Goal: Task Accomplishment & Management: Complete application form

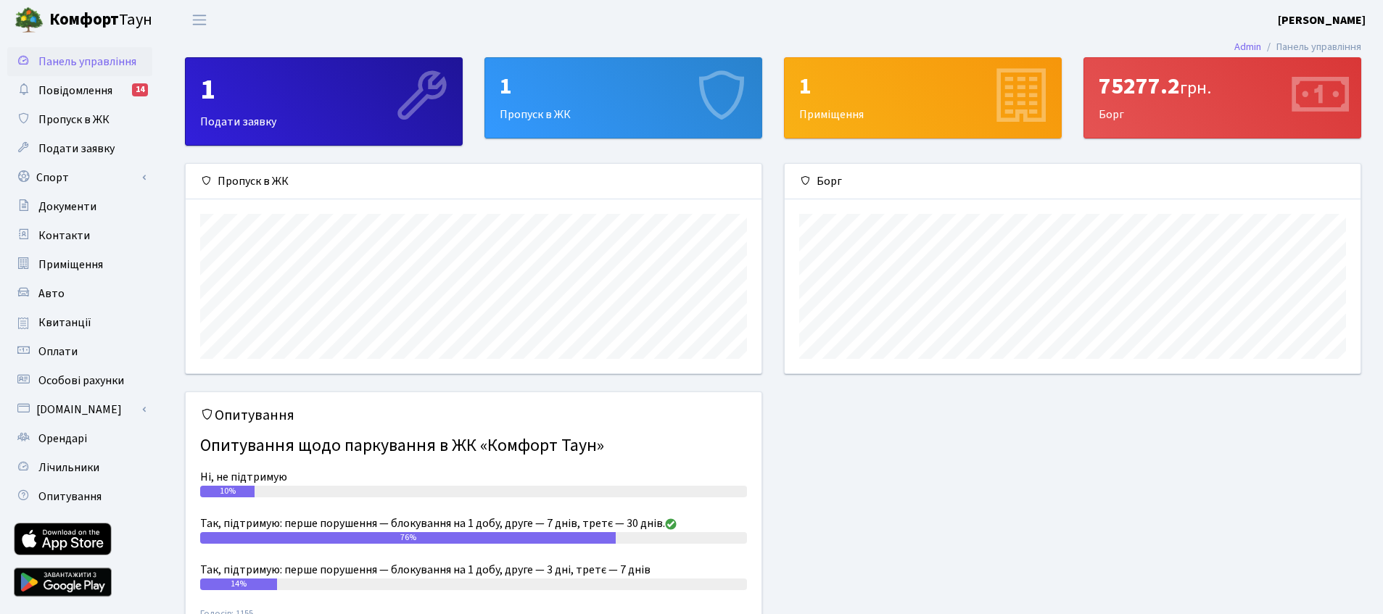
scroll to position [210, 576]
click at [78, 173] on link "Спорт" at bounding box center [79, 177] width 145 height 29
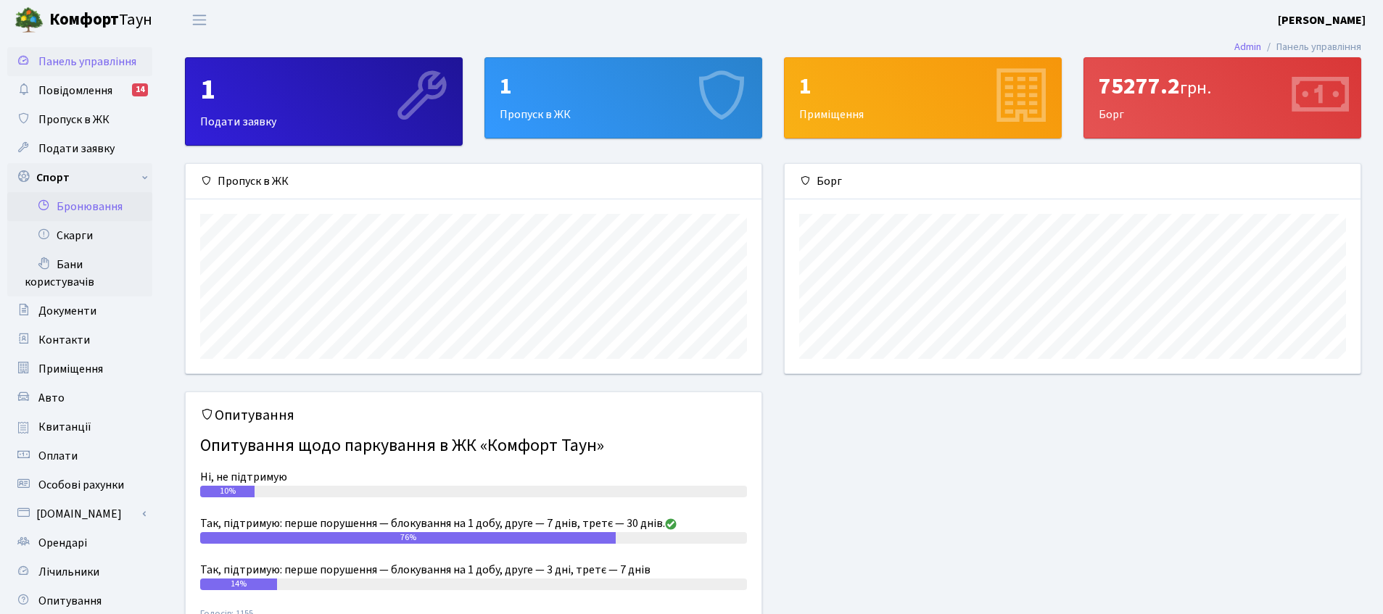
click at [87, 205] on link "Бронювання" at bounding box center [79, 206] width 145 height 29
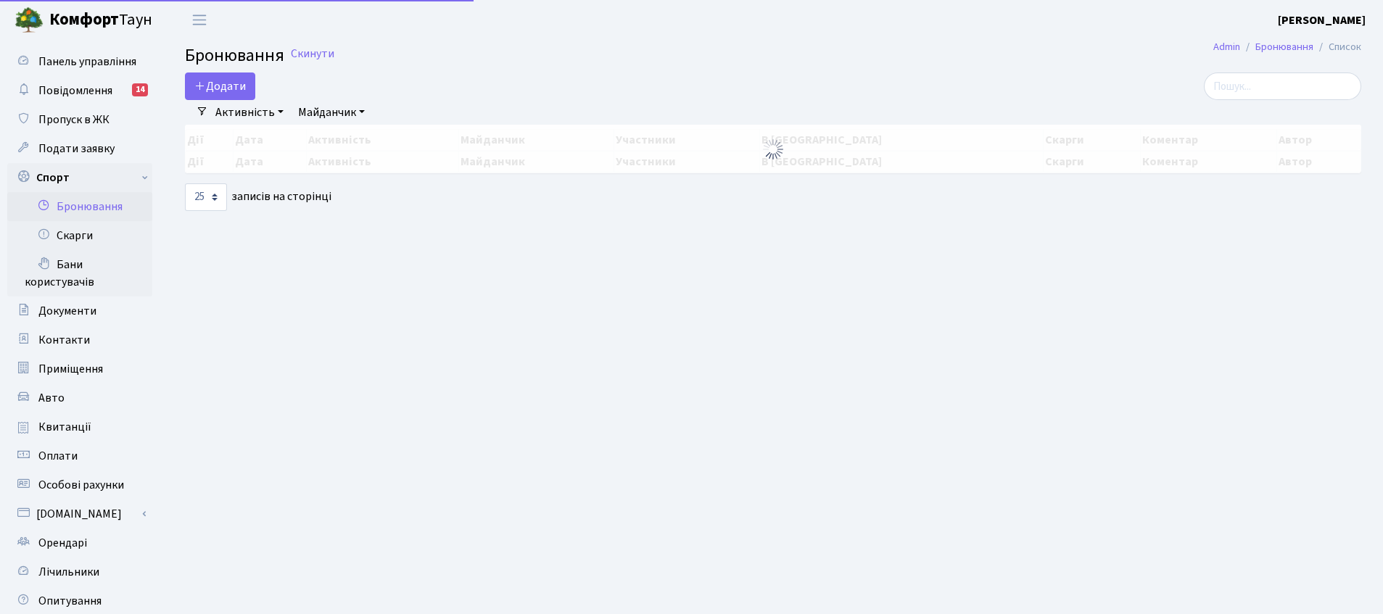
select select "25"
click at [231, 88] on button "Додати" at bounding box center [220, 87] width 70 height 28
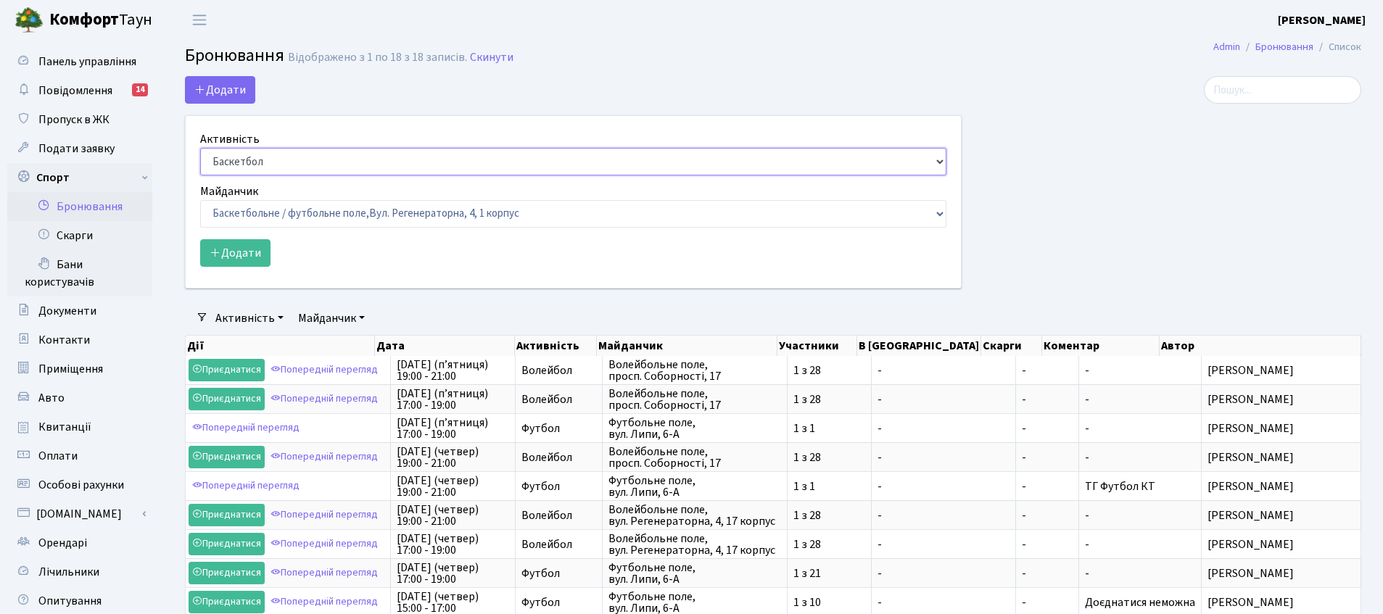
click at [251, 152] on select "Баскетбол Волейбол Йога Катання на роликах Настільний теніс Теніс Футбол Фітнес" at bounding box center [573, 162] width 746 height 28
select select "1"
click at [200, 148] on select "Баскетбол Волейбол Йога Катання на роликах Настільний теніс Теніс Футбол Фітнес" at bounding box center [573, 162] width 746 height 28
click at [255, 214] on select "Баскетбольне / футбольне поле, Вул. Регенераторна, 4, 1 корпус Баскетбольне пол…" at bounding box center [573, 214] width 746 height 28
select select "1"
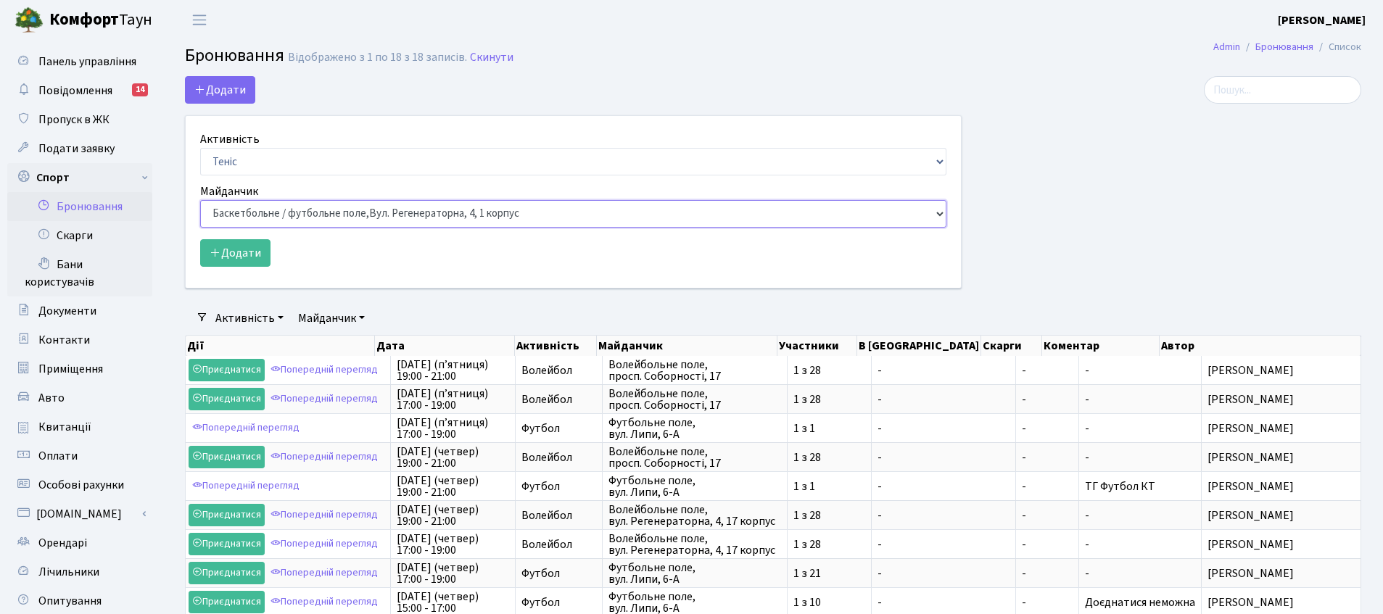
click at [200, 200] on select "Баскетбольне / футбольне поле, Вул. Регенераторна, 4, 1 корпус Баскетбольне пол…" at bounding box center [573, 214] width 746 height 28
click at [223, 250] on button "Додати" at bounding box center [235, 253] width 70 height 28
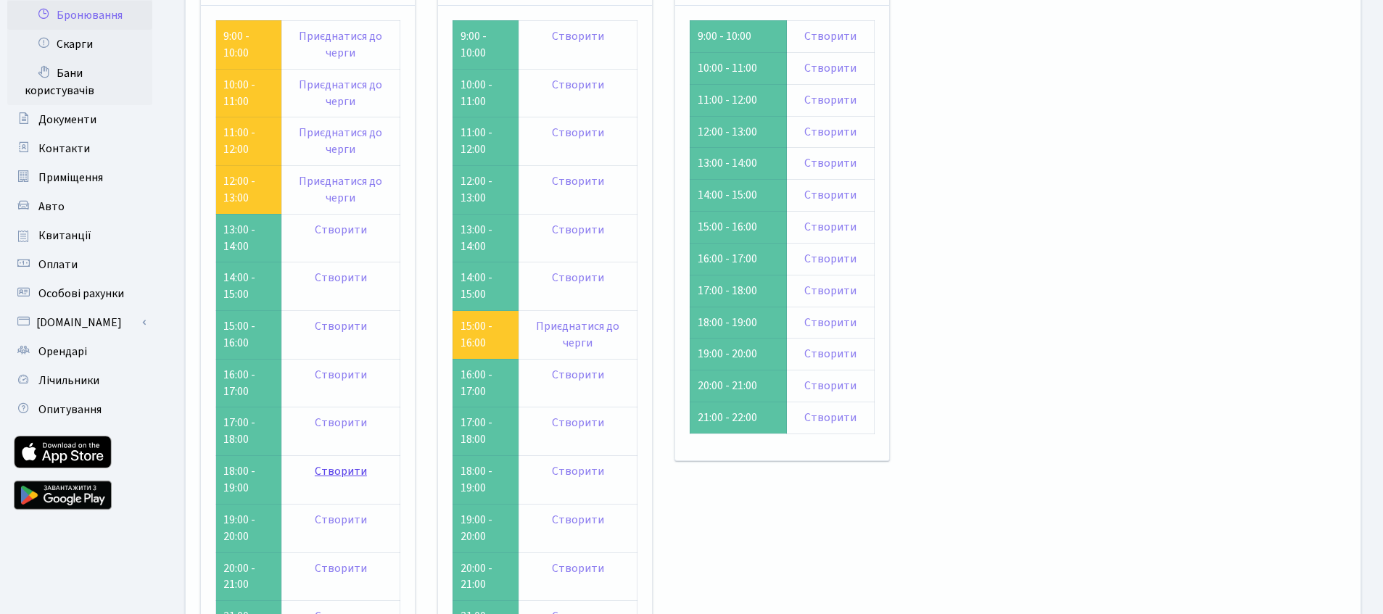
scroll to position [245, 0]
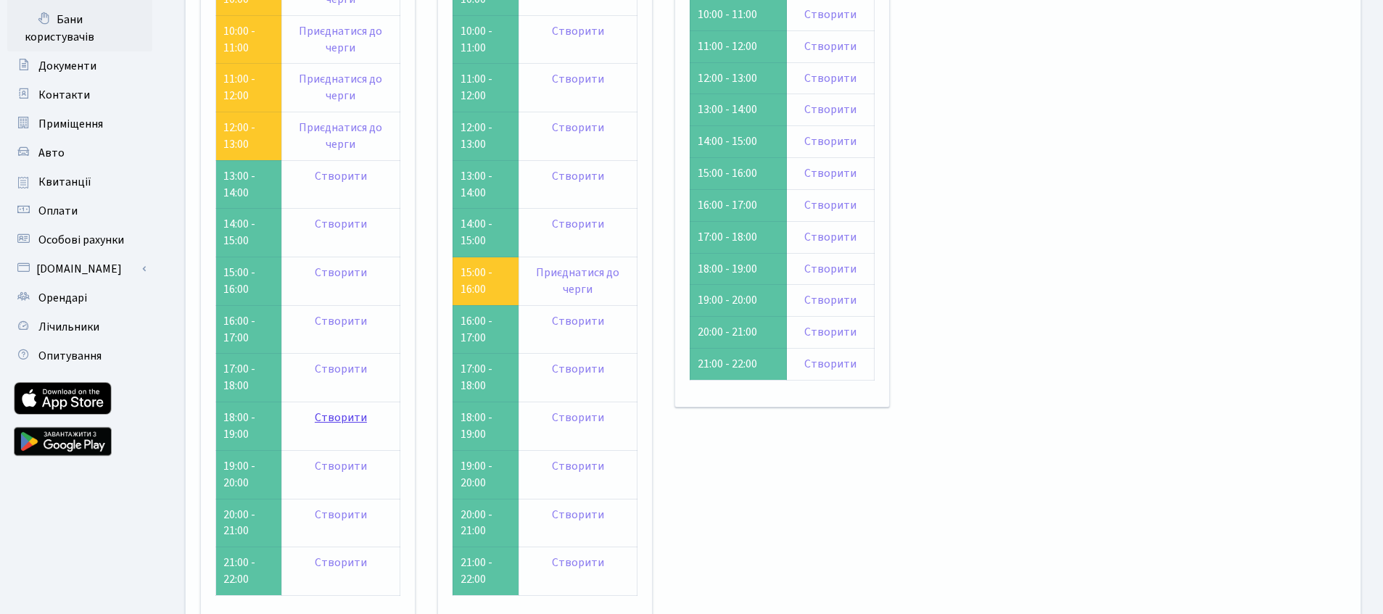
click at [342, 419] on link "Створити" at bounding box center [341, 418] width 52 height 16
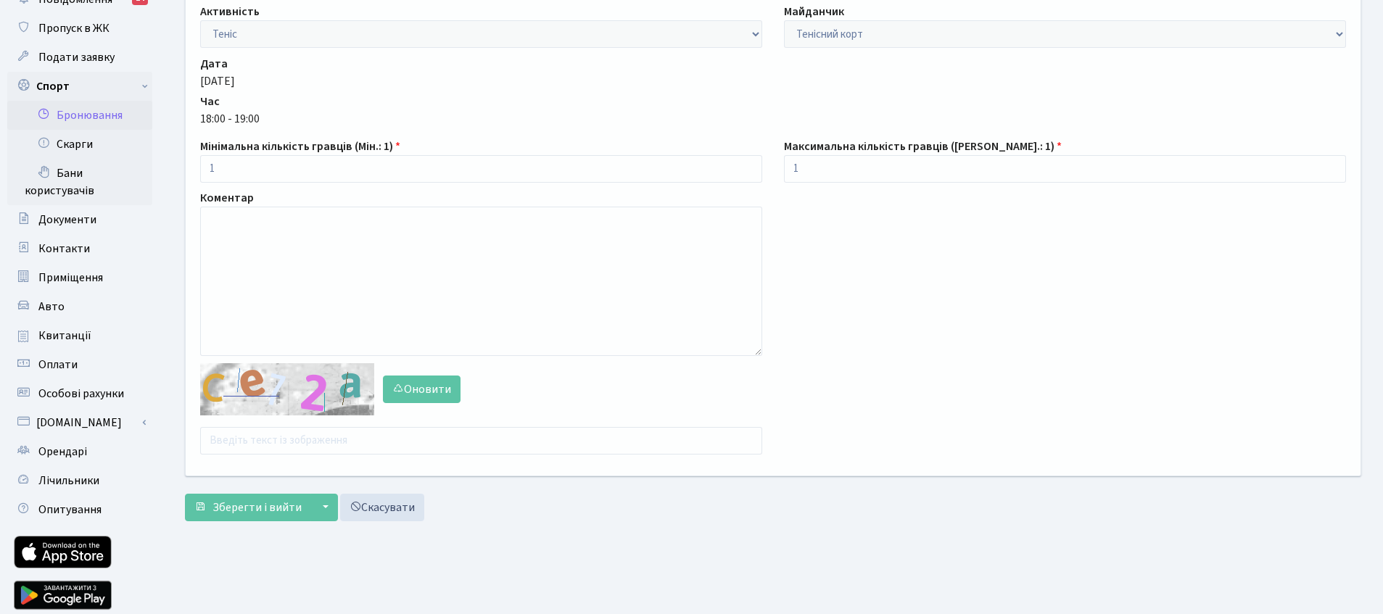
scroll to position [109, 0]
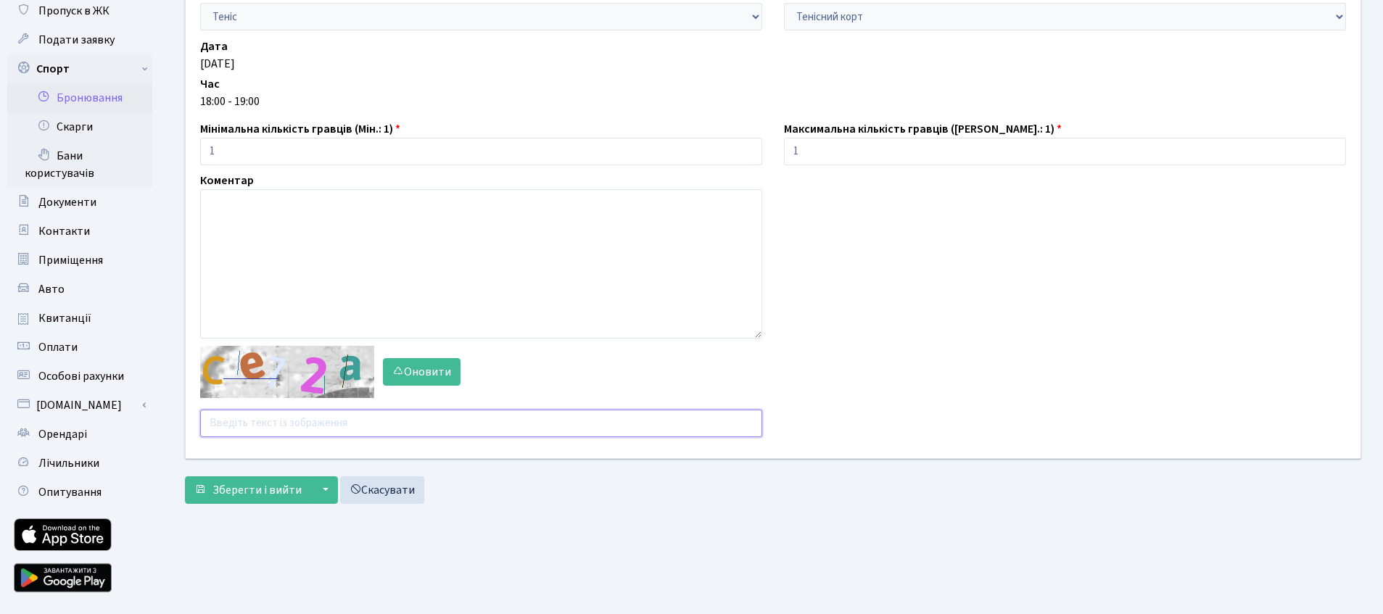
click at [234, 428] on input "text" at bounding box center [481, 424] width 562 height 28
type input "4ence"
click at [242, 493] on span "Зберегти і вийти" at bounding box center [257, 490] width 89 height 16
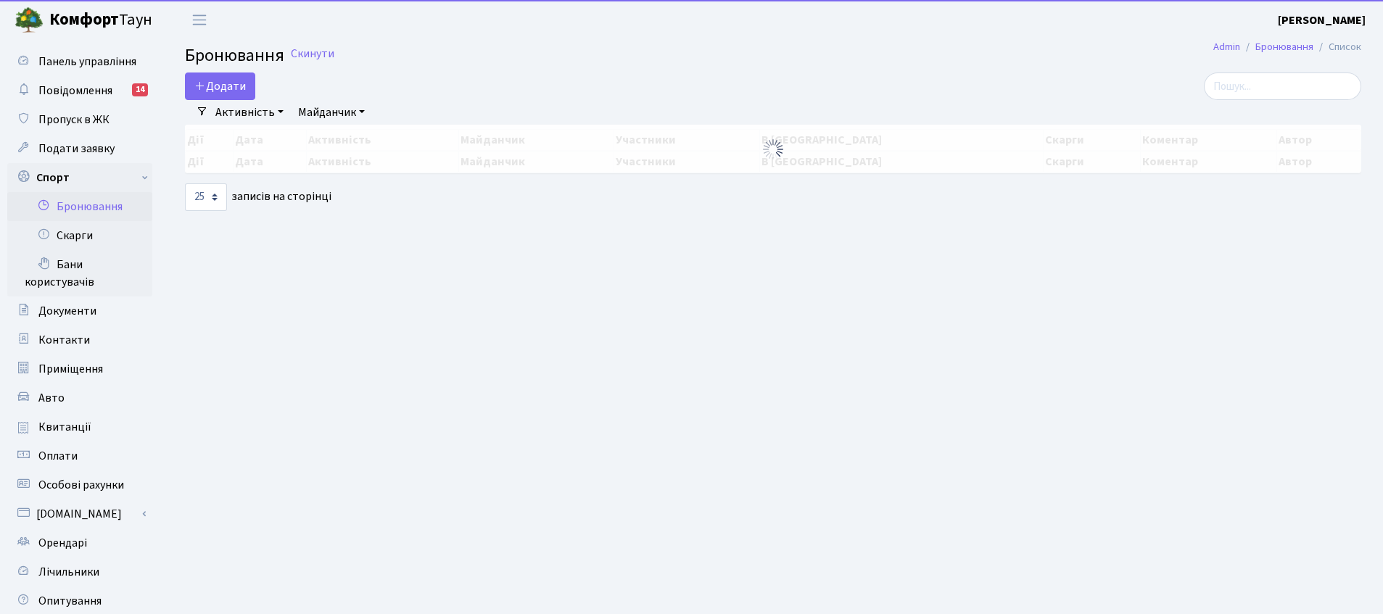
select select "25"
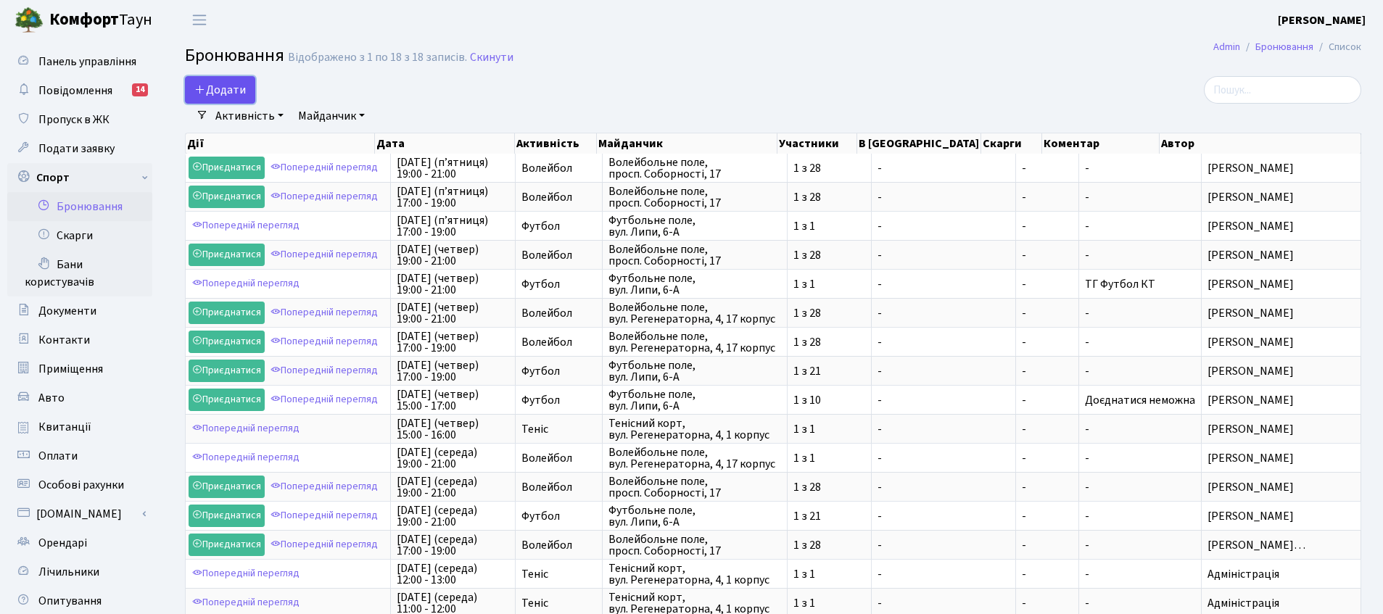
click at [225, 84] on button "Додати" at bounding box center [220, 90] width 70 height 28
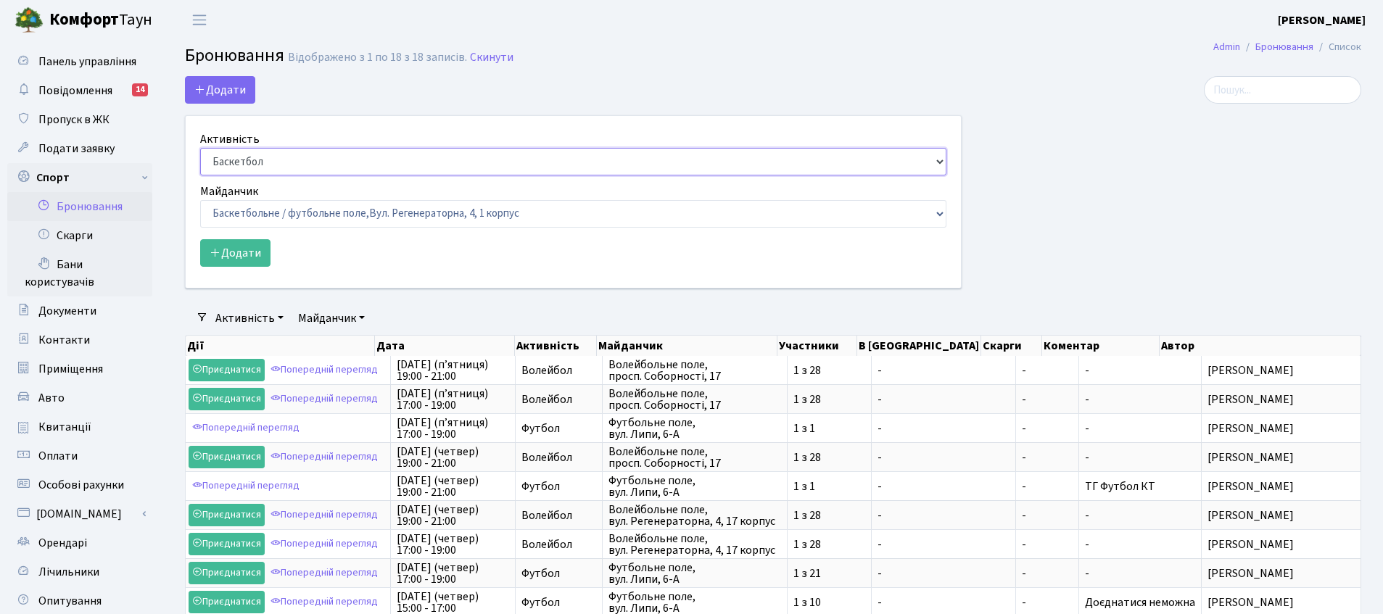
click at [253, 160] on select "Баскетбол Волейбол Йога Катання на роликах Настільний теніс Теніс Футбол Фітнес" at bounding box center [573, 162] width 746 height 28
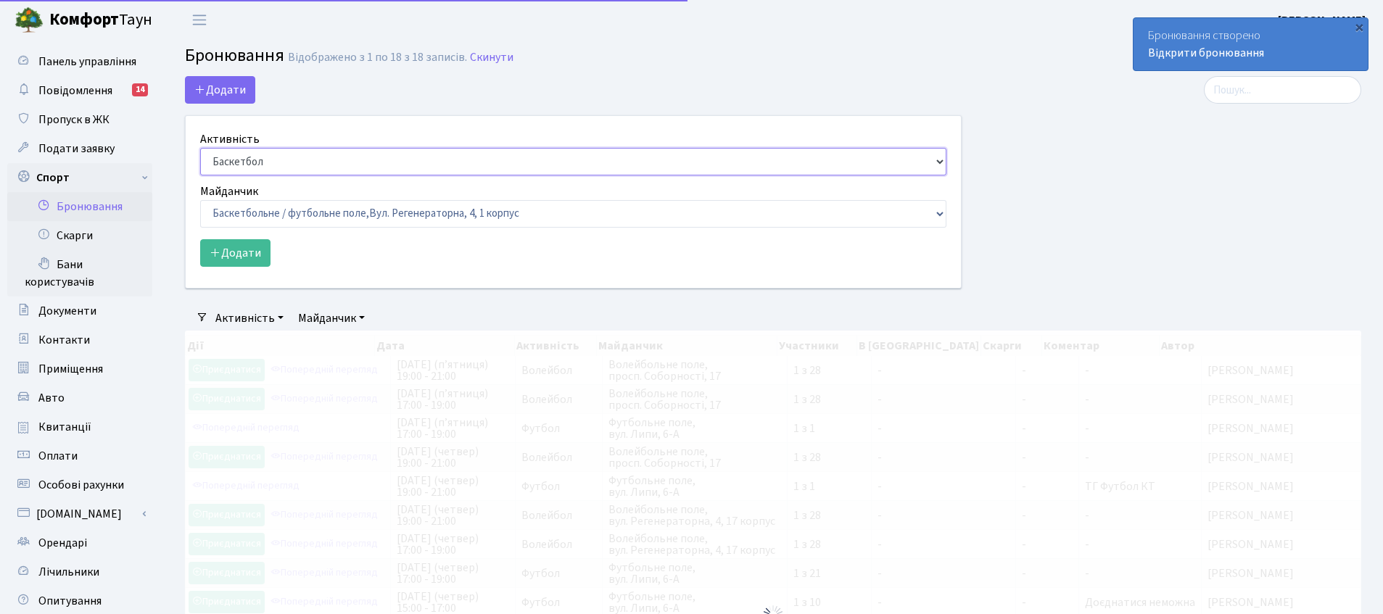
select select "1"
click at [200, 148] on select "Баскетбол Волейбол Йога Катання на роликах Настільний теніс Теніс Футбол Фітнес" at bounding box center [573, 162] width 746 height 28
click at [256, 209] on select "Баскетбольне / футбольне поле, Вул. Регенераторна, 4, 1 корпус Баскетбольне пол…" at bounding box center [573, 214] width 746 height 28
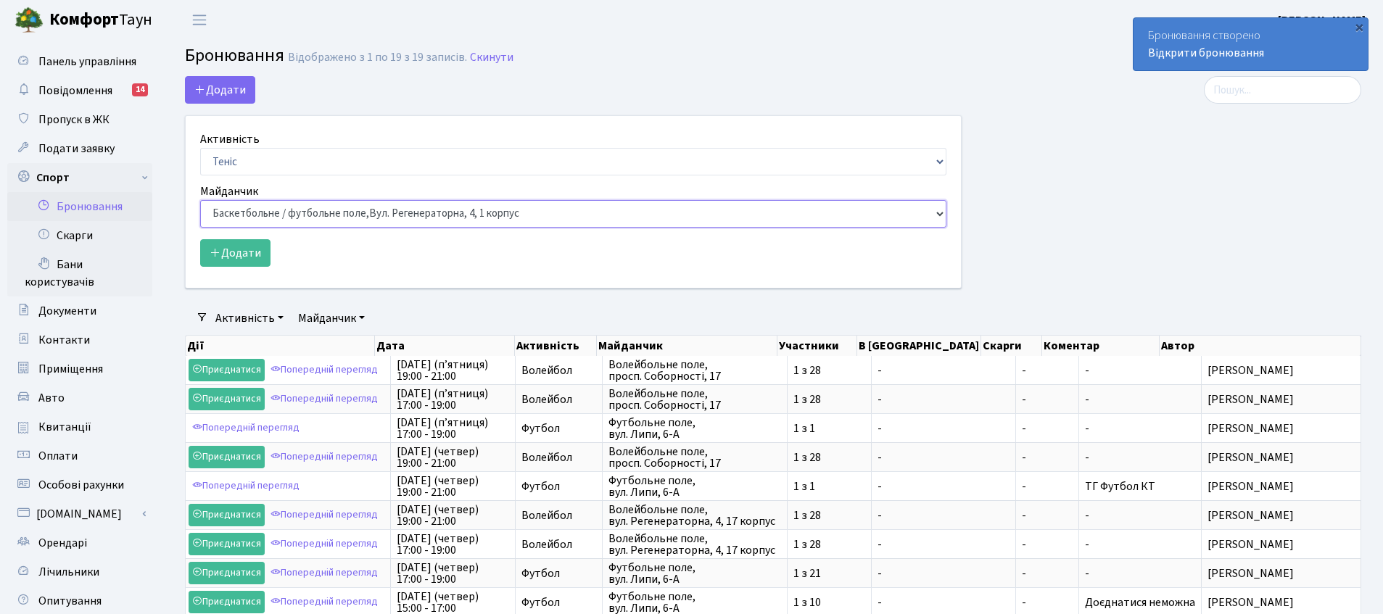
select select "1"
click at [200, 200] on select "Баскетбольне / футбольне поле, Вул. Регенераторна, 4, 1 корпус Баскетбольне пол…" at bounding box center [573, 214] width 746 height 28
click at [242, 260] on button "Додати" at bounding box center [235, 253] width 70 height 28
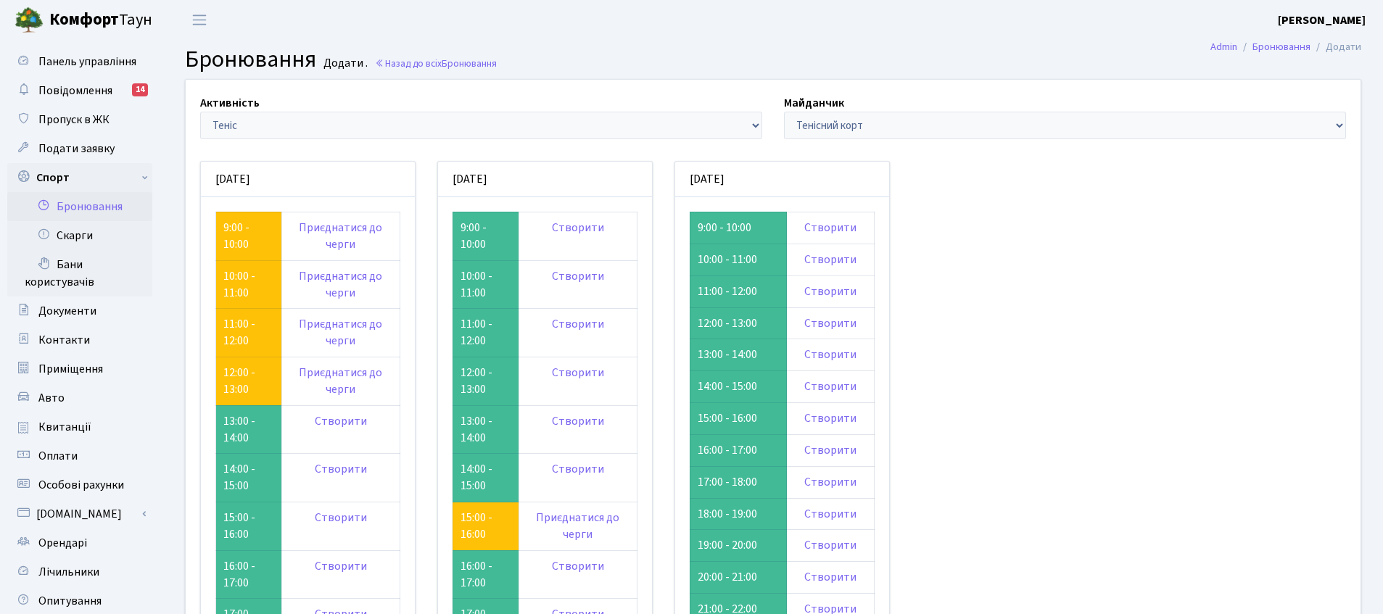
scroll to position [271, 0]
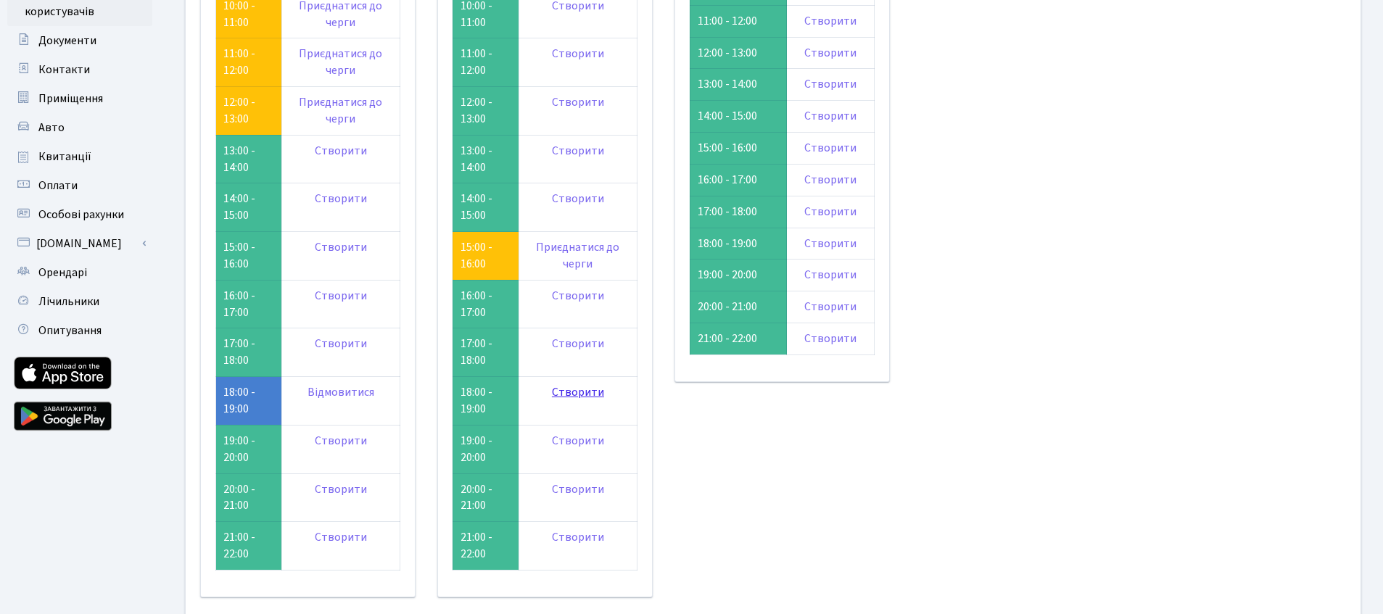
click at [561, 394] on link "Створити" at bounding box center [578, 392] width 52 height 16
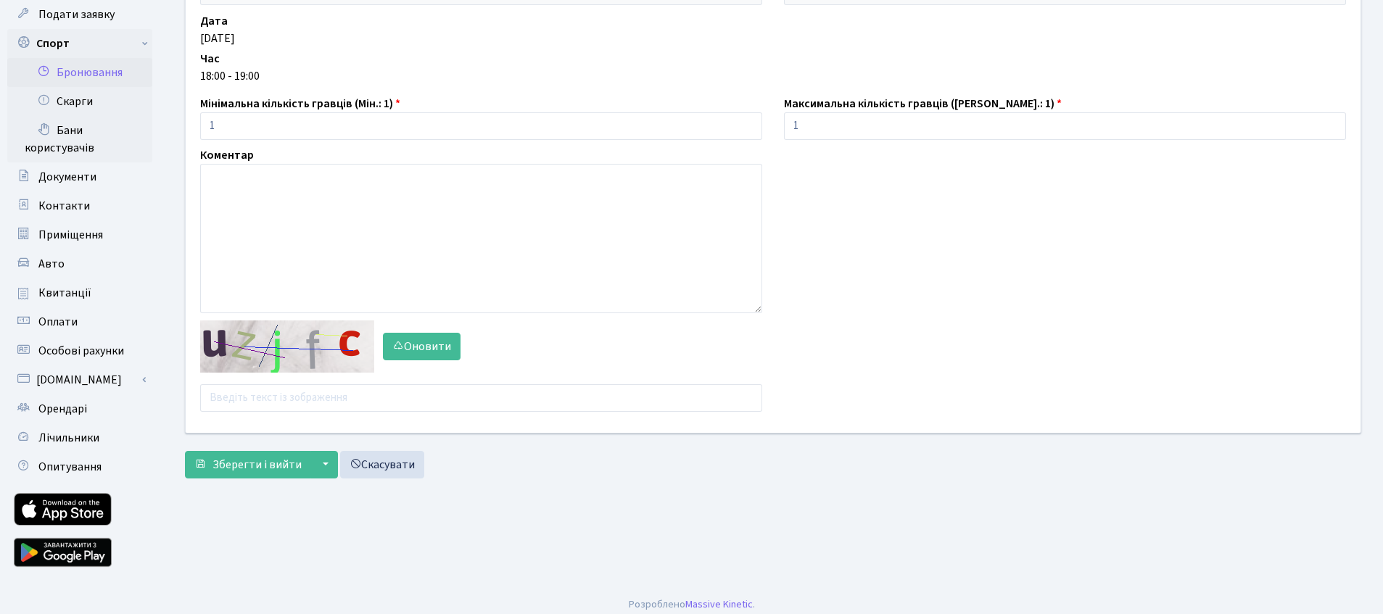
scroll to position [143, 0]
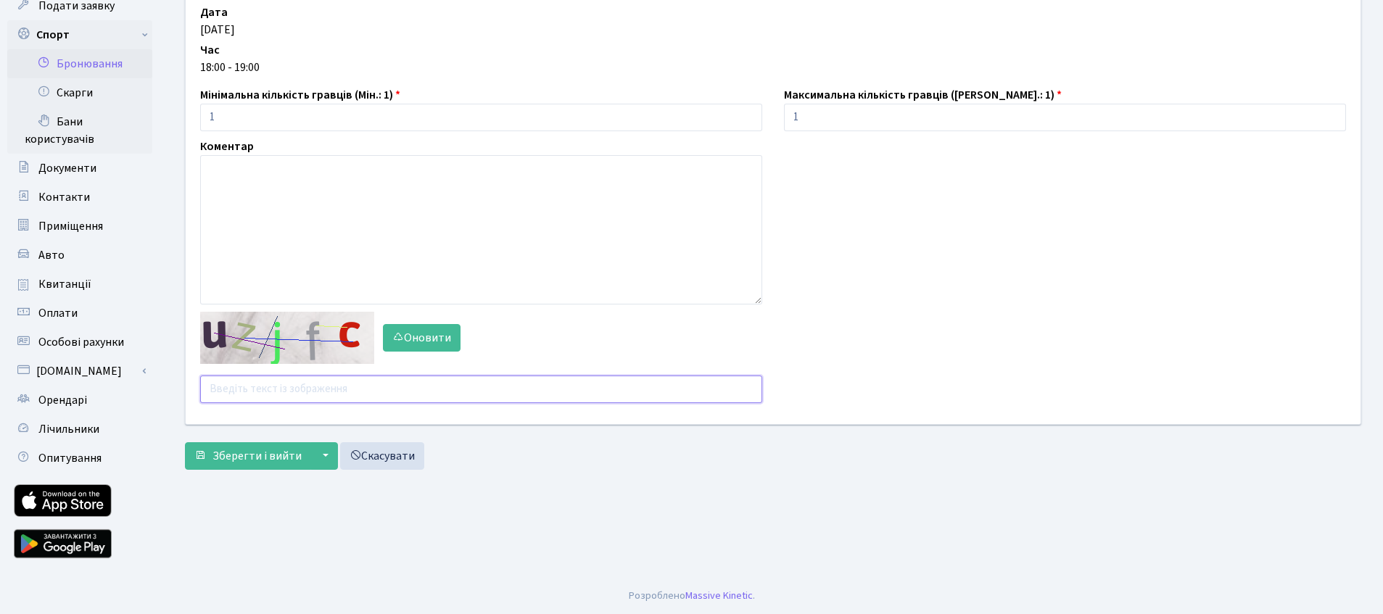
click at [245, 387] on input "text" at bounding box center [481, 390] width 562 height 28
type input "bb6fz"
click at [255, 474] on div "Активність - Баскетбол Волейбол Йога Катання на роликах Настільний теніс Теніс …" at bounding box center [773, 206] width 1198 height 541
click at [258, 455] on span "Зберегти і вийти" at bounding box center [257, 456] width 89 height 16
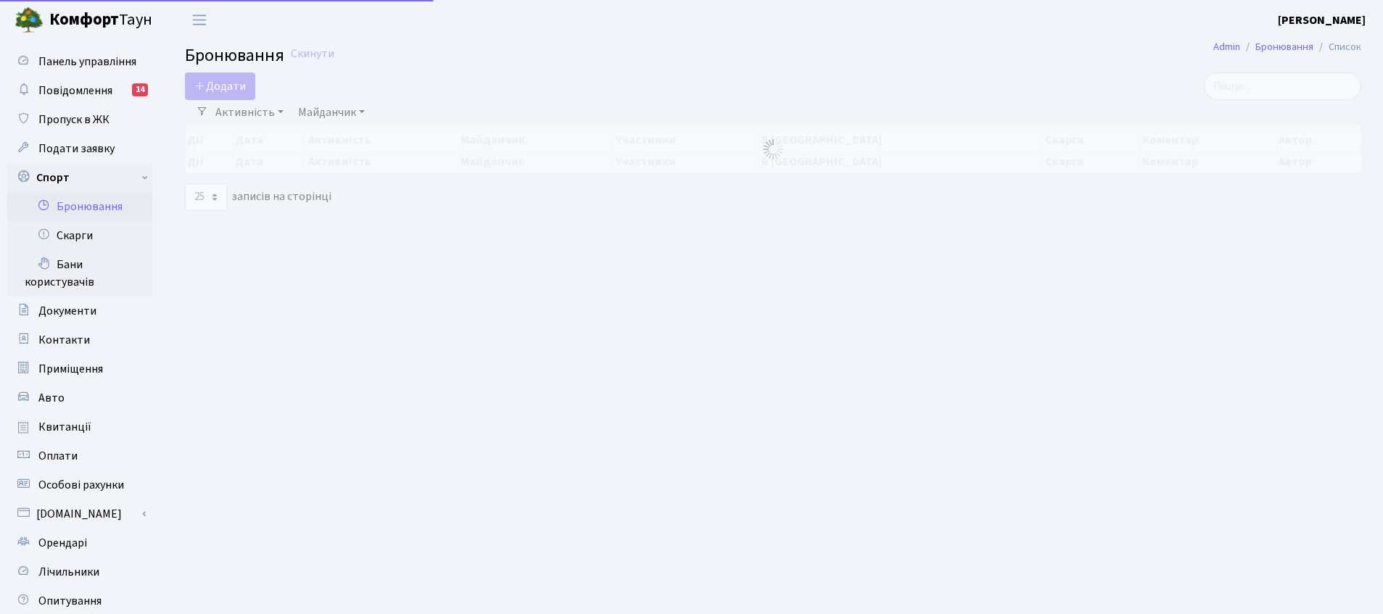
select select "25"
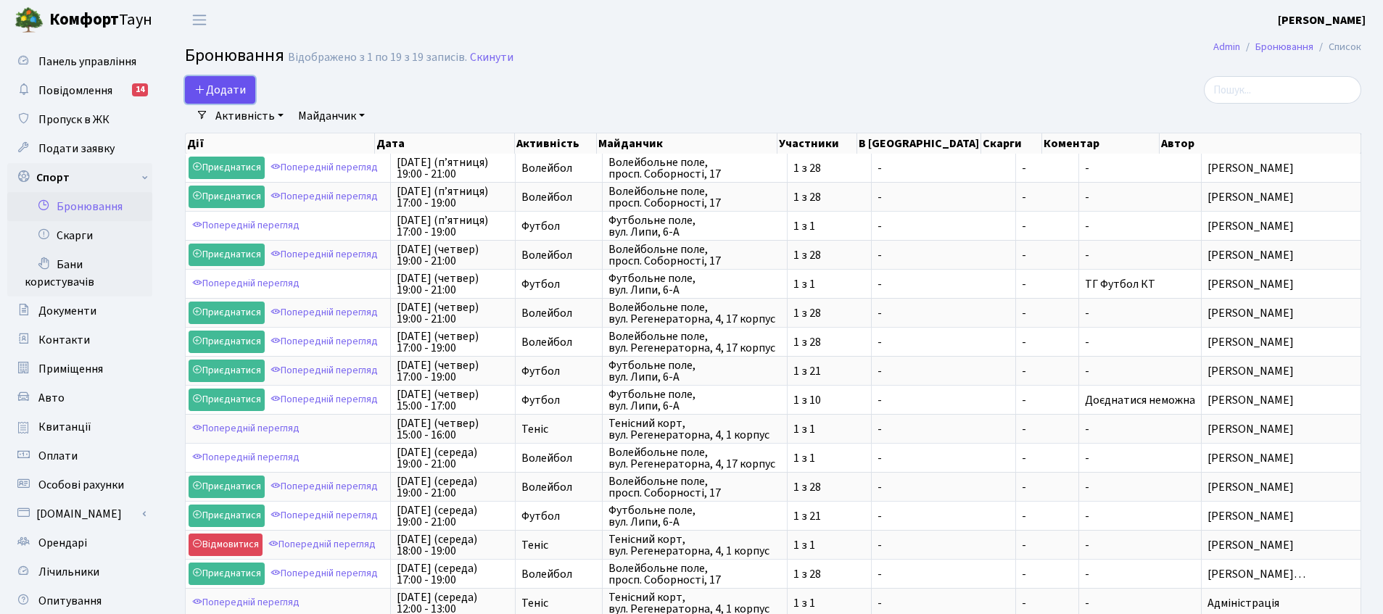
click at [227, 91] on button "Додати" at bounding box center [220, 90] width 70 height 28
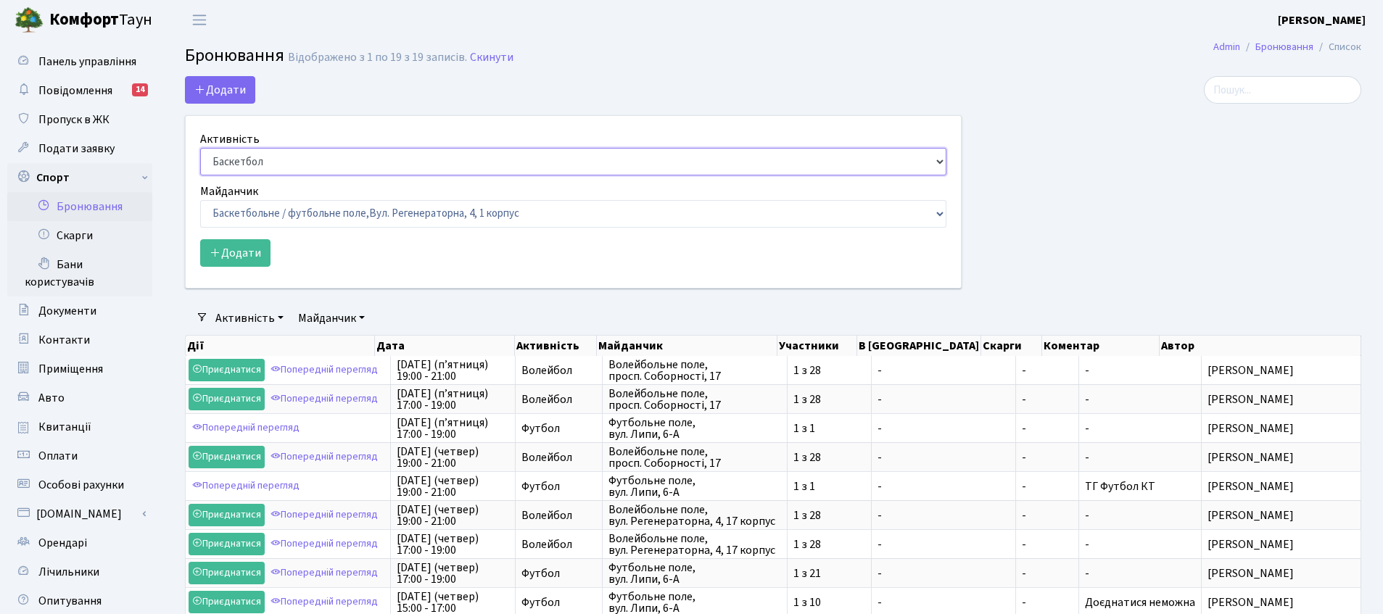
click at [254, 155] on select "Баскетбол Волейбол Йога Катання на роликах Настільний теніс Теніс Футбол Фітнес" at bounding box center [573, 162] width 746 height 28
select select "1"
click at [200, 148] on select "Баскетбол Волейбол Йога Катання на роликах Настільний теніс Теніс Футбол Фітнес" at bounding box center [573, 162] width 746 height 28
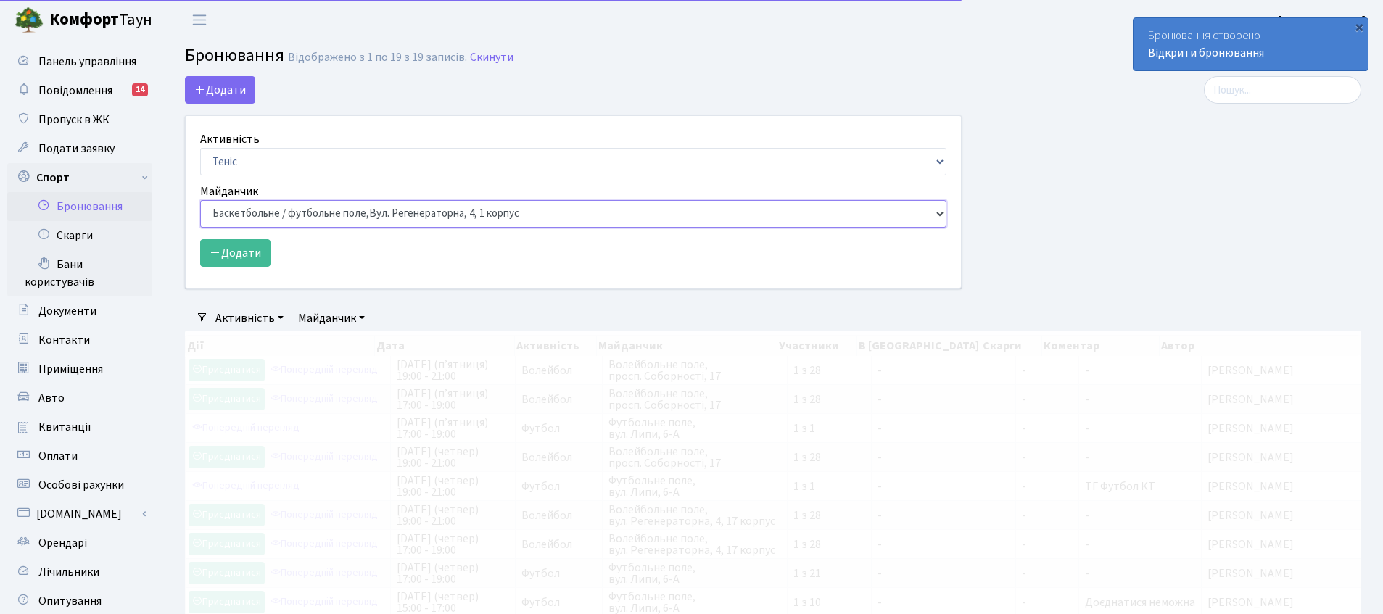
click at [252, 205] on select "Баскетбольне / футбольне поле, Вул. Регенераторна, 4, 1 корпус Баскетбольне пол…" at bounding box center [573, 214] width 746 height 28
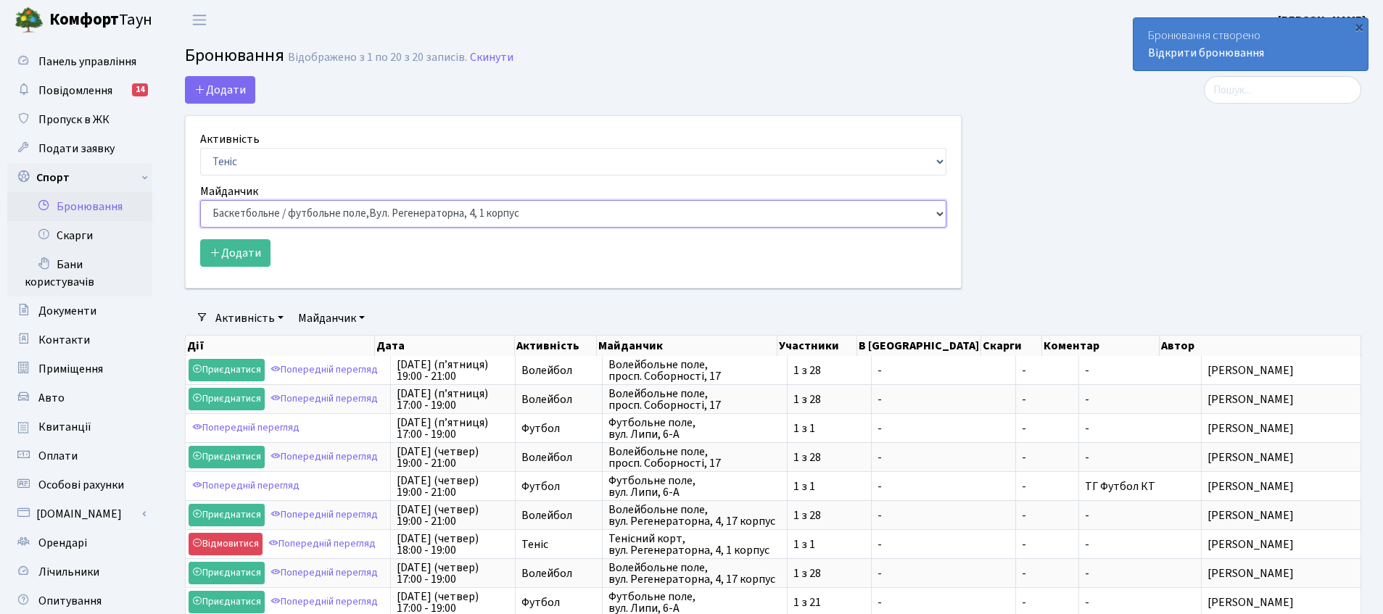
select select "1"
click at [200, 200] on select "Баскетбольне / футбольне поле, Вул. Регенераторна, 4, 1 корпус Баскетбольне пол…" at bounding box center [573, 214] width 746 height 28
click at [259, 263] on button "Додати" at bounding box center [235, 253] width 70 height 28
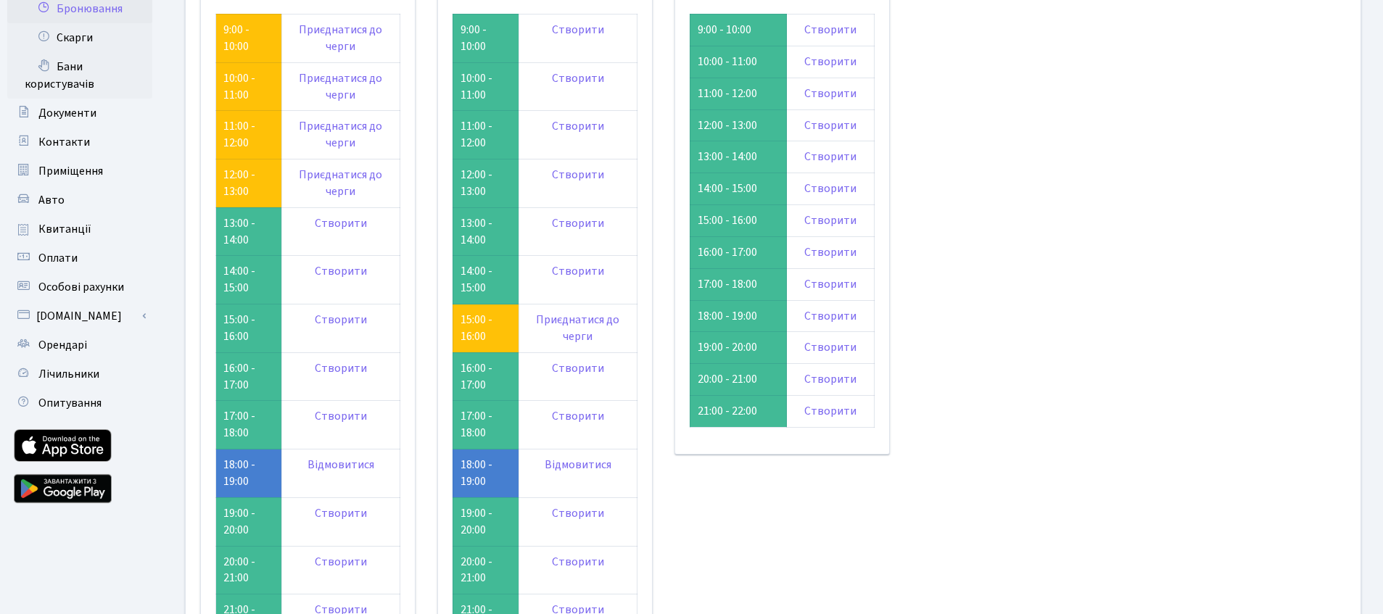
scroll to position [257, 0]
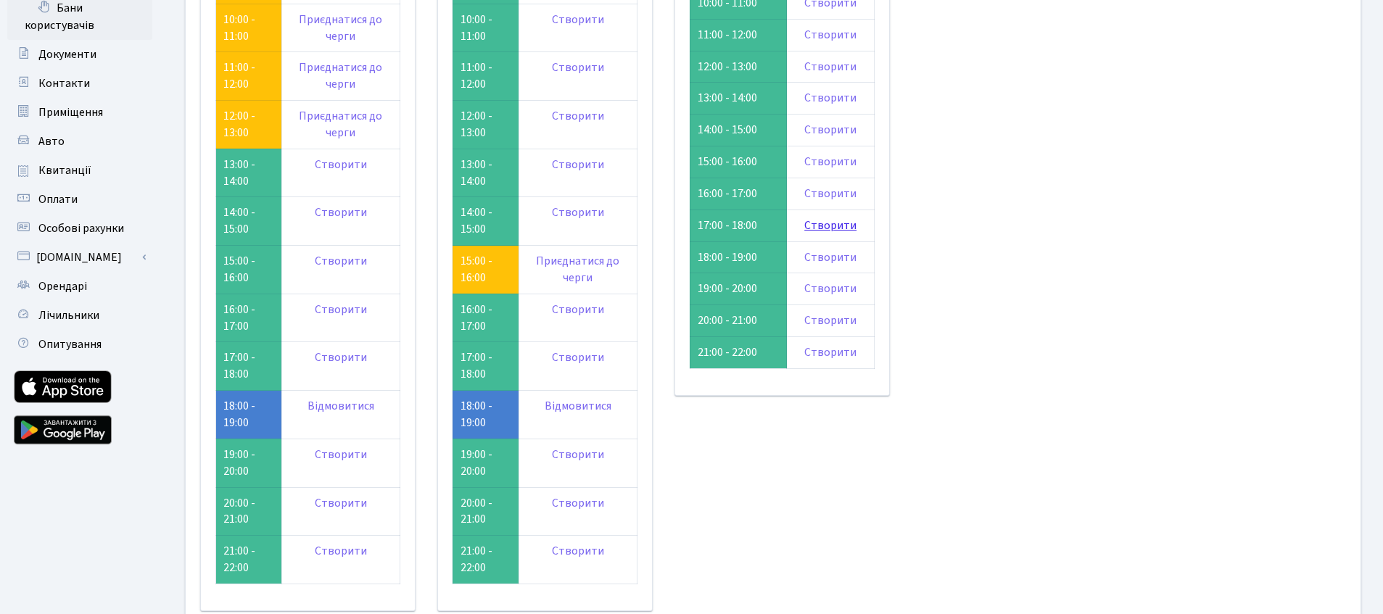
click at [818, 225] on link "Створити" at bounding box center [830, 226] width 52 height 16
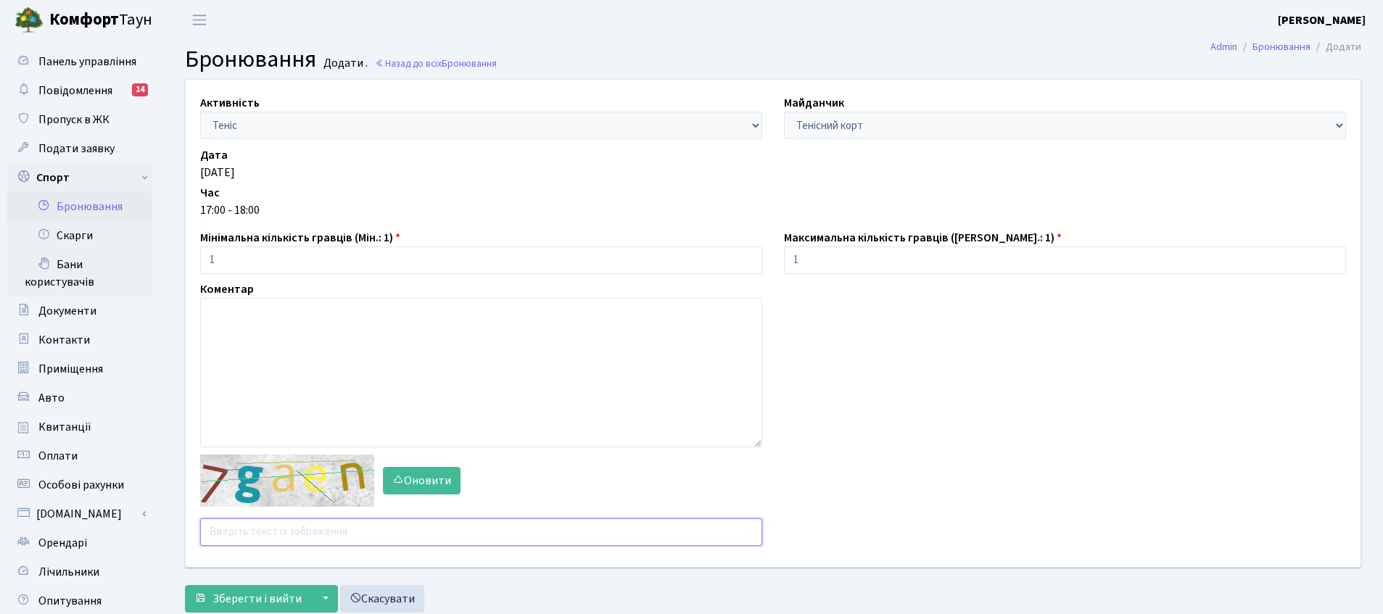
click at [265, 532] on input "text" at bounding box center [481, 533] width 562 height 28
type input "rhfpg"
click at [185, 585] on button "Зберегти і вийти" at bounding box center [248, 599] width 126 height 28
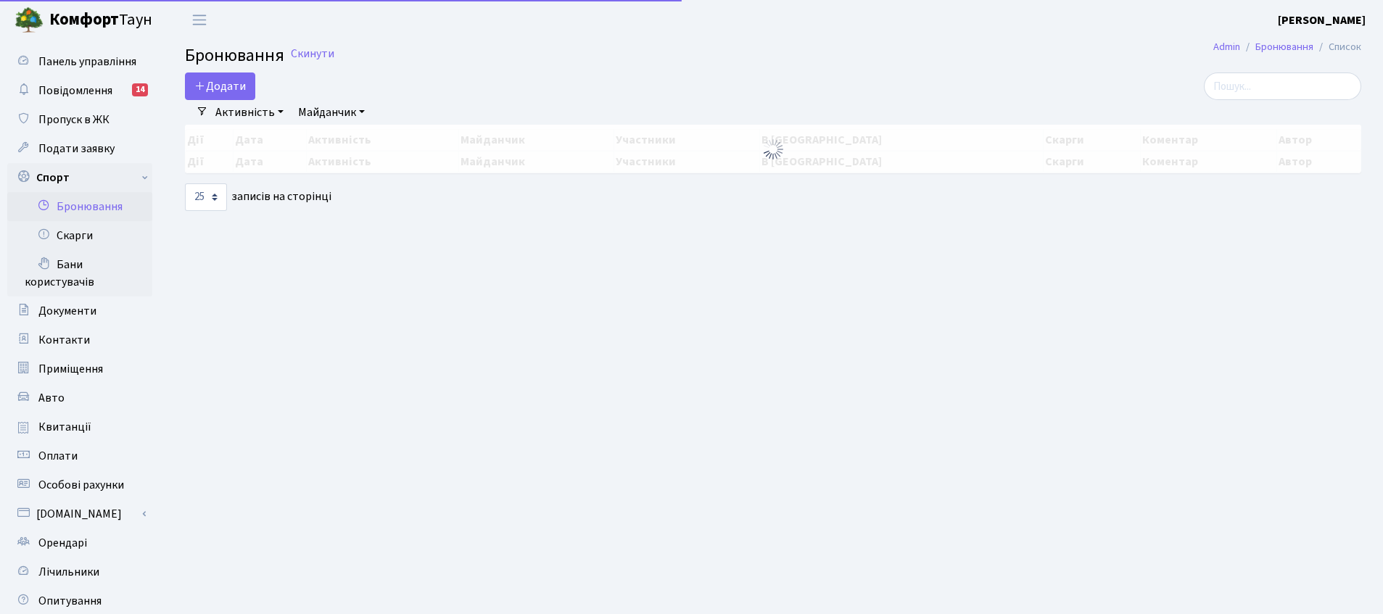
select select "25"
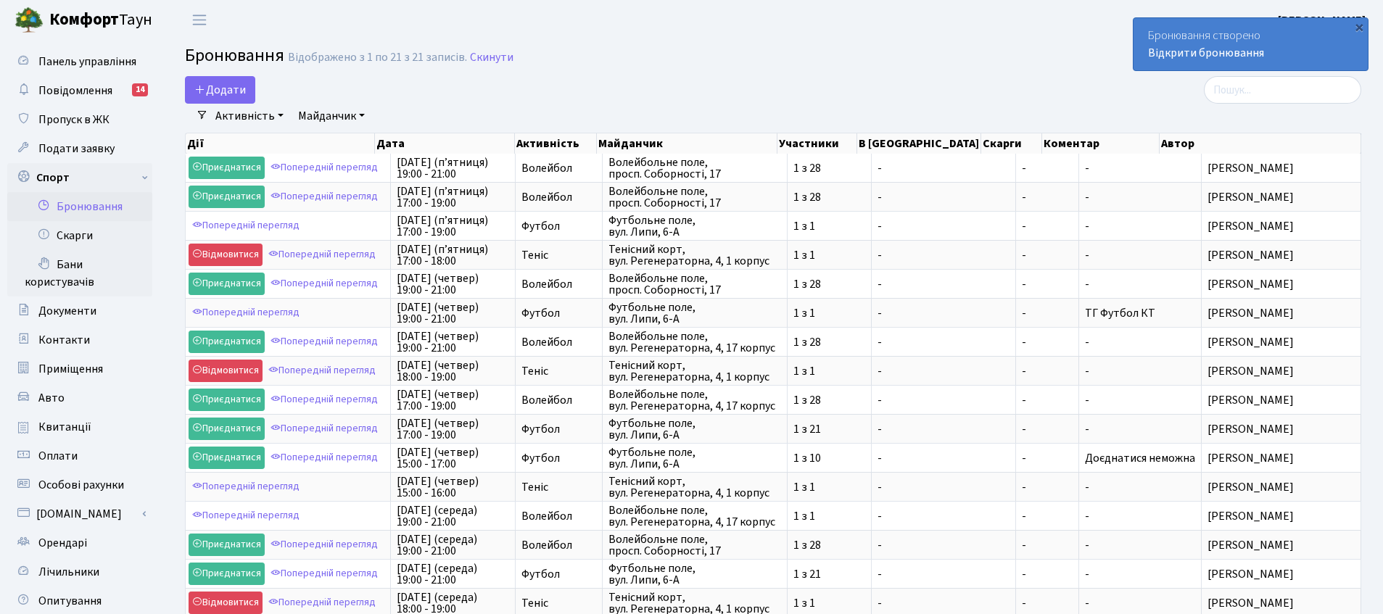
click at [836, 84] on div "Додати Активність Баскетбол Волейбол Йога Катання на роликах Настільний теніс Т…" at bounding box center [573, 90] width 777 height 28
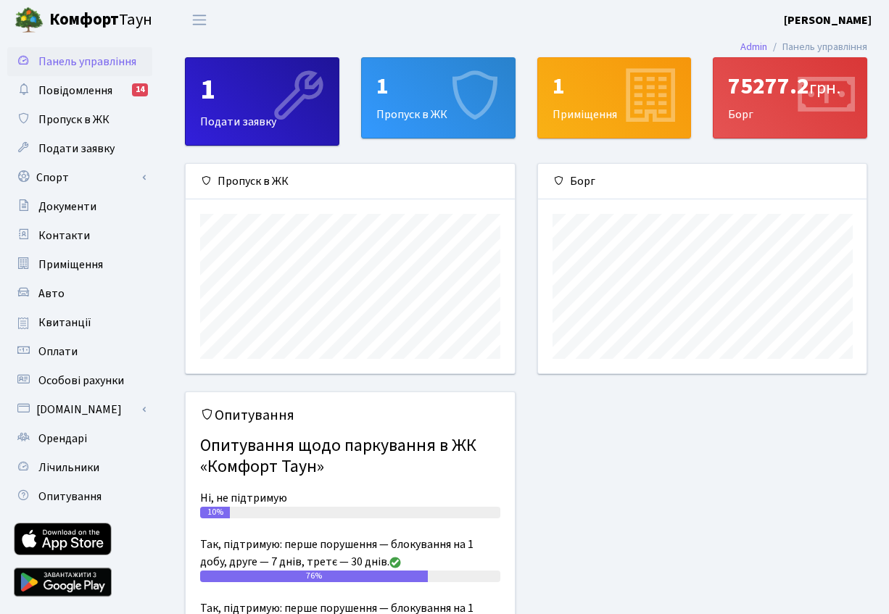
scroll to position [210, 329]
click at [61, 175] on link "Спорт" at bounding box center [79, 177] width 145 height 29
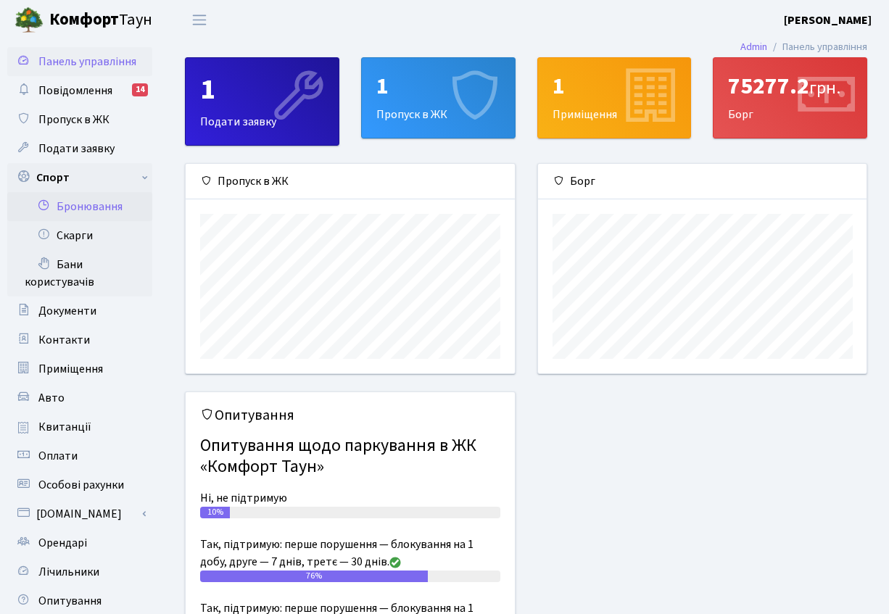
click at [92, 215] on link "Бронювання" at bounding box center [79, 206] width 145 height 29
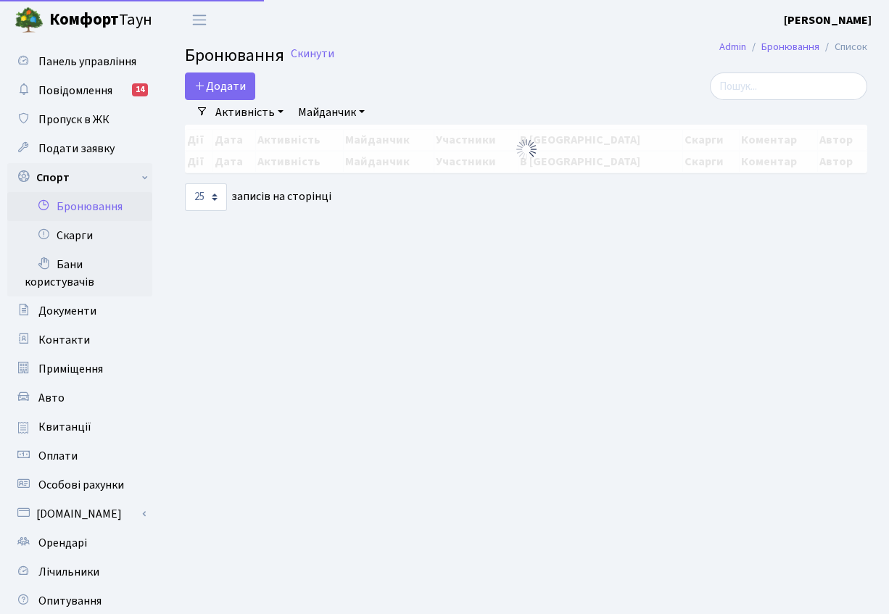
select select "25"
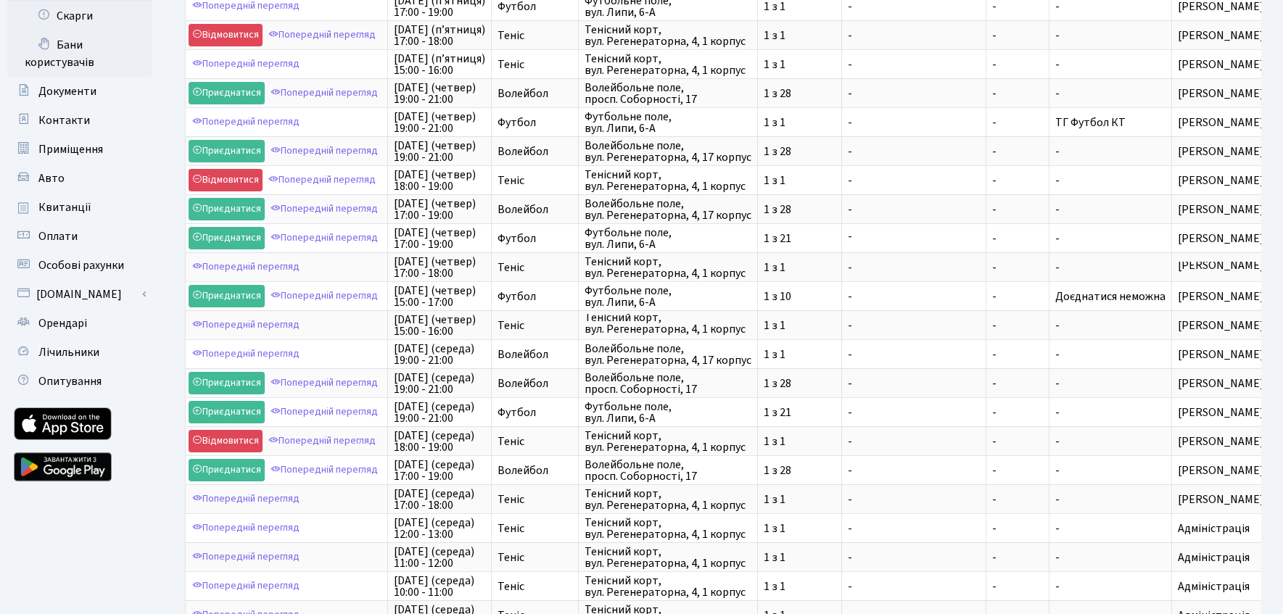
scroll to position [222, 0]
